Goal: Task Accomplishment & Management: Use online tool/utility

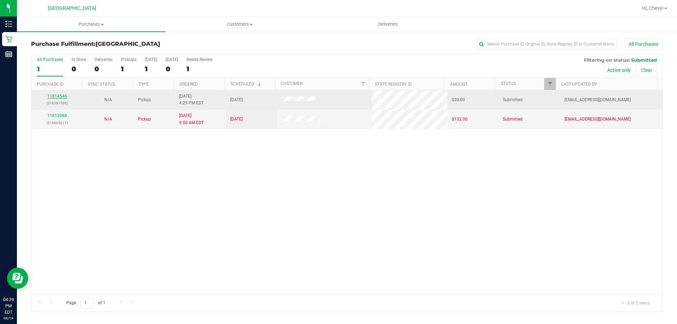
click at [60, 94] on link "11814546" at bounding box center [57, 96] width 20 height 5
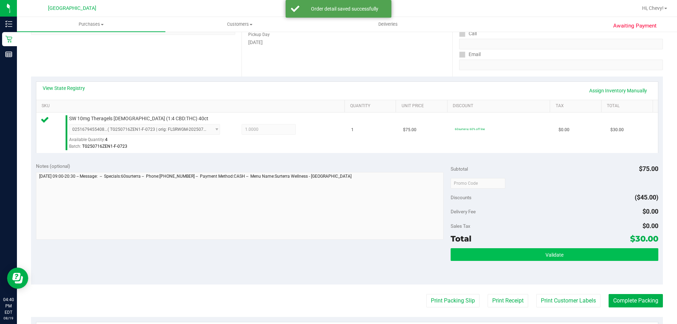
scroll to position [141, 0]
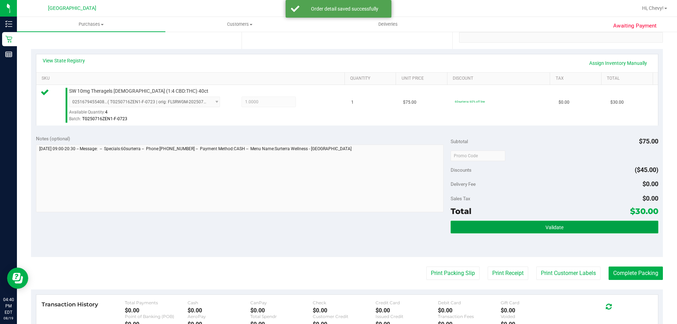
click at [497, 225] on button "Validate" at bounding box center [554, 227] width 207 height 13
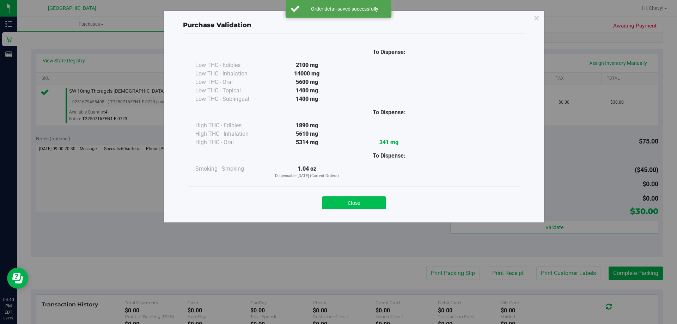
click at [353, 198] on button "Close" at bounding box center [354, 202] width 64 height 13
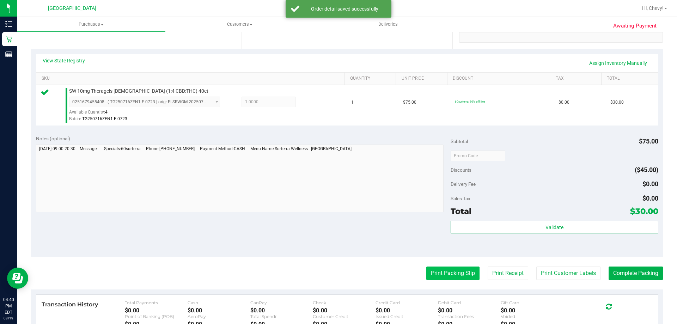
click at [427, 274] on button "Print Packing Slip" at bounding box center [452, 273] width 53 height 13
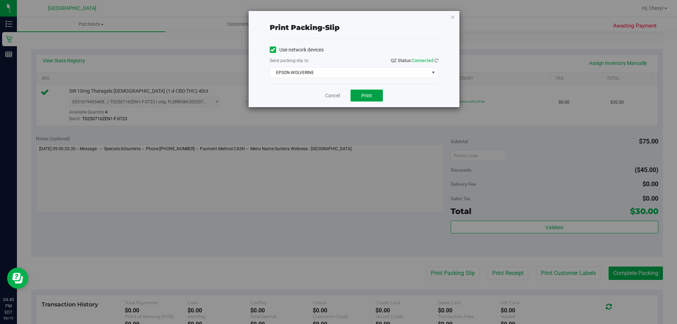
click at [359, 93] on button "Print" at bounding box center [367, 96] width 32 height 12
click at [329, 95] on link "Cancel" at bounding box center [332, 95] width 15 height 7
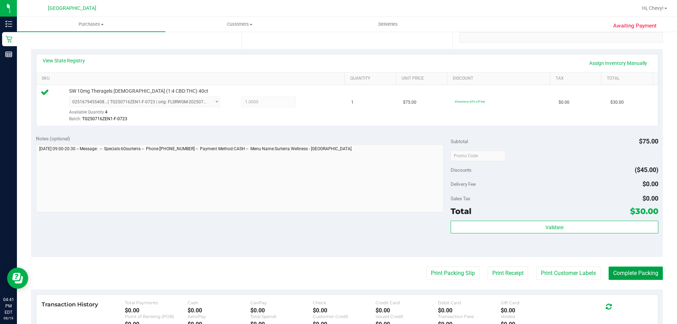
click at [616, 271] on button "Complete Packing" at bounding box center [636, 273] width 54 height 13
